Goal: Information Seeking & Learning: Find specific page/section

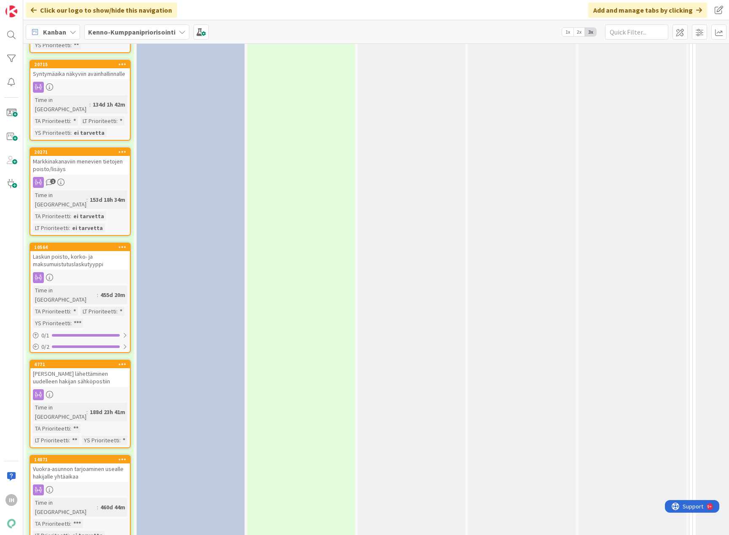
scroll to position [2722, 0]
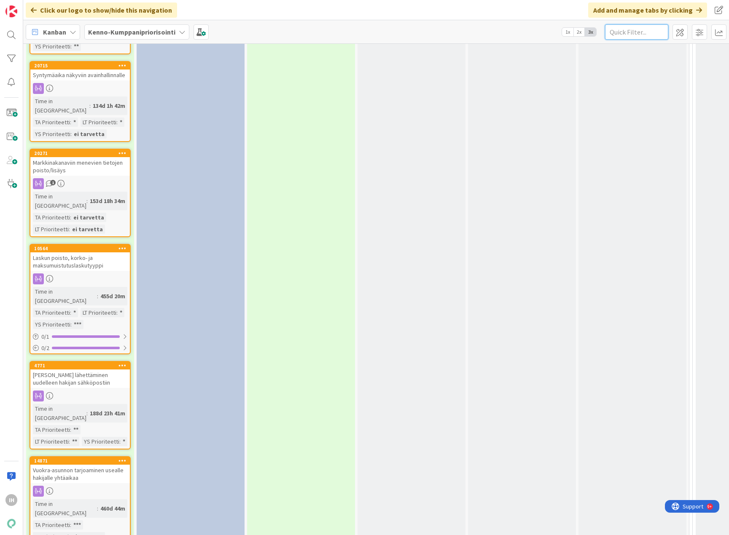
click at [642, 34] on input "text" at bounding box center [636, 31] width 63 height 15
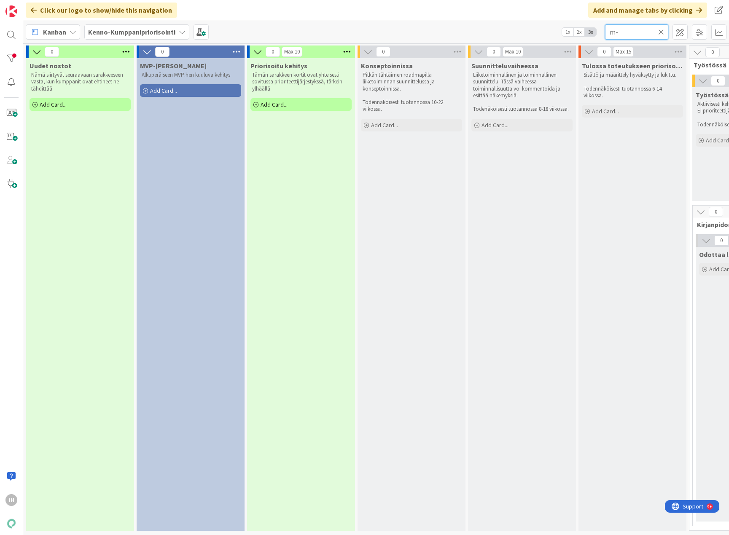
scroll to position [3, 0]
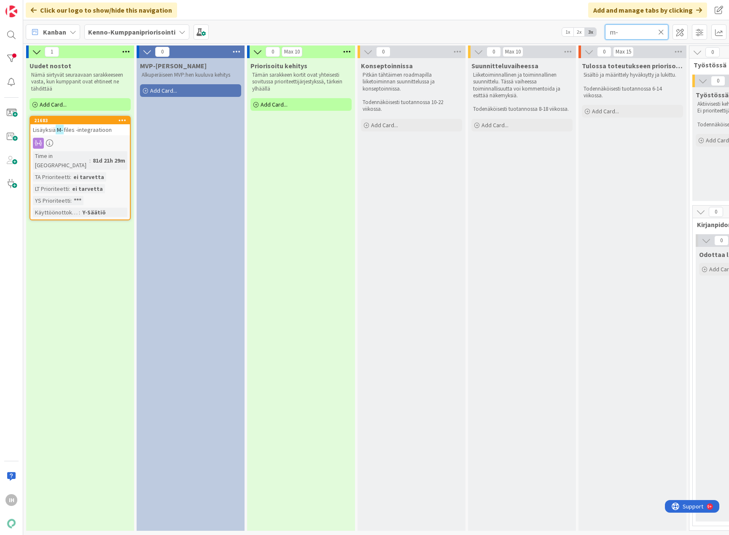
type input "m-"
click at [76, 129] on span "files -integraatioon" at bounding box center [88, 130] width 48 height 8
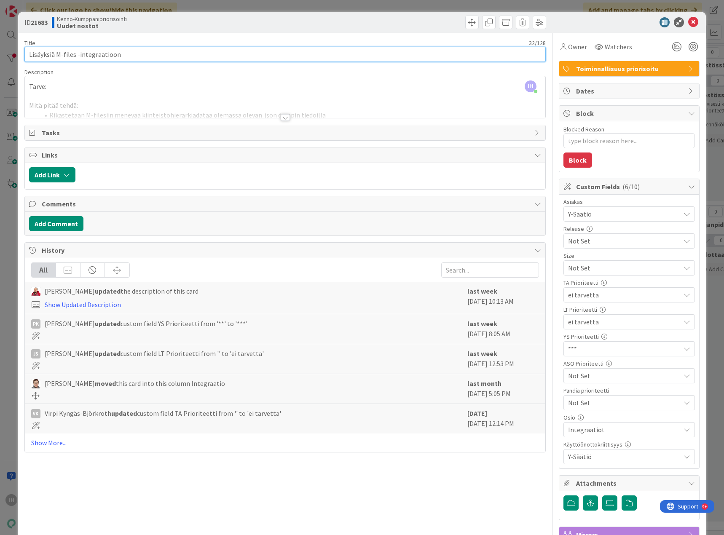
click at [140, 52] on input "Lisäyksiä M-files -integraatioon" at bounding box center [284, 54] width 521 height 15
drag, startPoint x: 133, startPoint y: 56, endPoint x: 25, endPoint y: 60, distance: 108.4
click at [25, 60] on input "Lisäyksiä M-files -integraatioon" at bounding box center [284, 54] width 521 height 15
drag, startPoint x: 49, startPoint y: 24, endPoint x: 31, endPoint y: 24, distance: 18.1
click at [31, 24] on b "21683" at bounding box center [39, 22] width 17 height 8
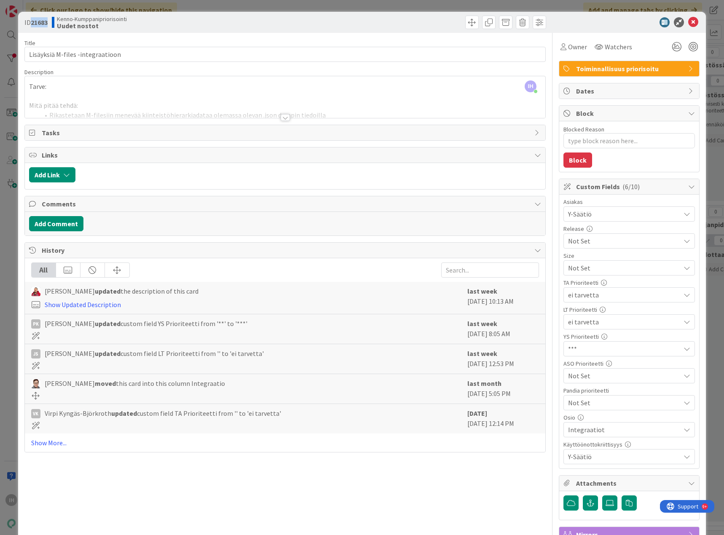
copy b "21683"
click at [335, 492] on div "Title 32 / 128 Lisäyksiä M-files -integraatioon Description IH [PERSON_NAME] jo…" at bounding box center [284, 371] width 521 height 676
type textarea "x"
click at [688, 20] on icon at bounding box center [693, 22] width 10 height 10
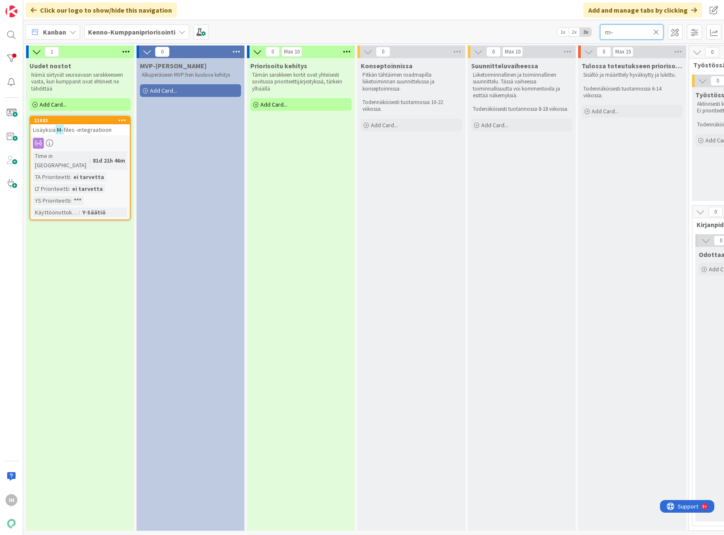
click at [629, 30] on input "m-" at bounding box center [631, 31] width 63 height 15
click at [629, 31] on input "m-" at bounding box center [631, 31] width 63 height 15
type input "m"
type input "demok"
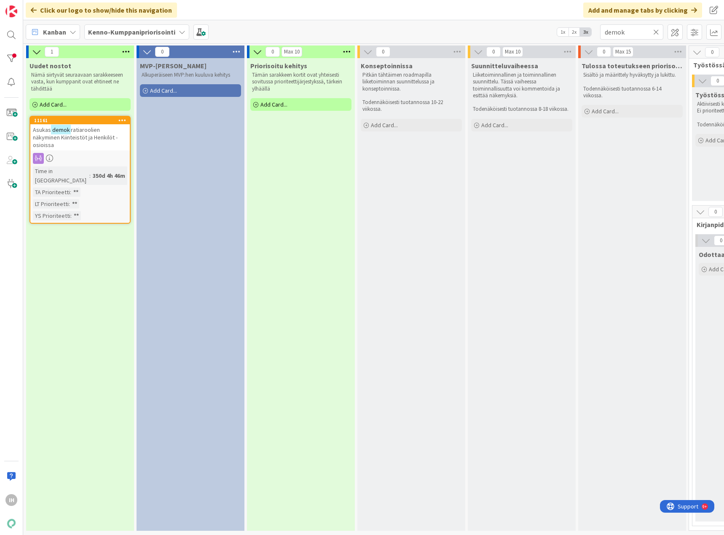
click at [102, 134] on span "ratiaroolien näkyminen Kiinteistöt ja Henkilöt -osioissa" at bounding box center [75, 137] width 85 height 23
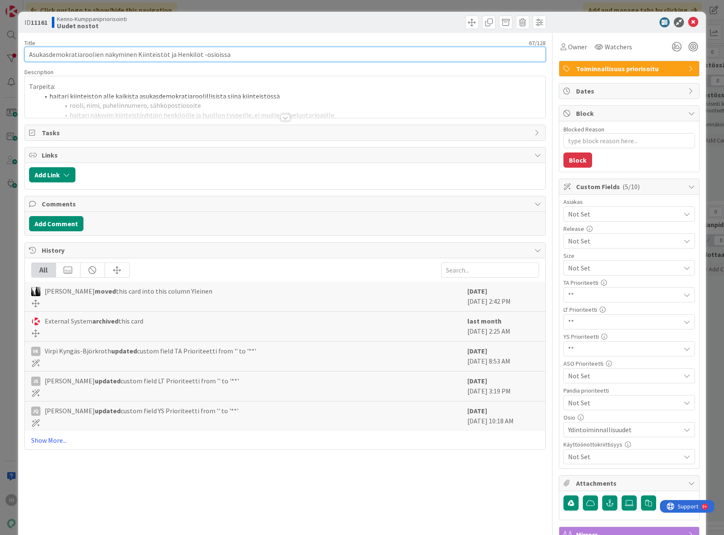
click at [230, 56] on input "Asukasdemokratiaroolien näkyminen Kiinteistöt ja Henkilöt -osioissa" at bounding box center [284, 54] width 521 height 15
drag, startPoint x: 230, startPoint y: 54, endPoint x: 24, endPoint y: 57, distance: 206.2
click at [24, 57] on input "Asukasdemokratiaroolien näkyminen Kiinteistöt ja Henkilöt -osioissa" at bounding box center [284, 54] width 521 height 15
type textarea "x"
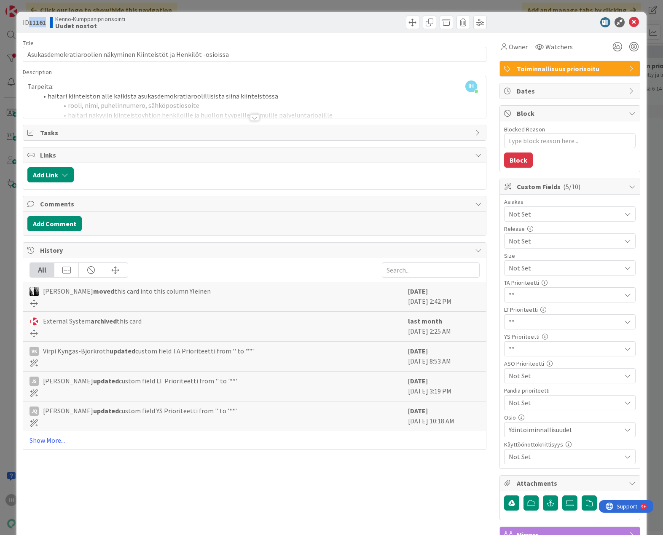
drag, startPoint x: 40, startPoint y: 22, endPoint x: 30, endPoint y: 23, distance: 10.6
click at [30, 23] on div "ID 11161 Kenno-Kumppanipriorisointi Uudet nostot" at bounding box center [138, 22] width 230 height 13
click at [629, 21] on icon at bounding box center [634, 22] width 10 height 10
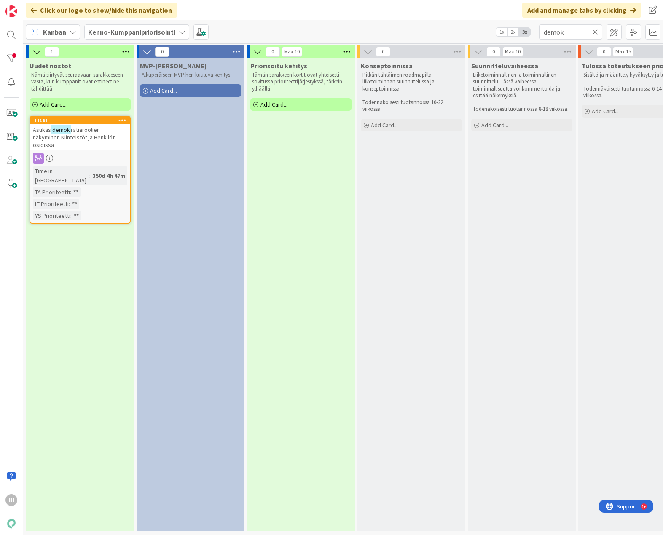
click at [596, 35] on icon at bounding box center [595, 32] width 6 height 8
